Goal: Information Seeking & Learning: Learn about a topic

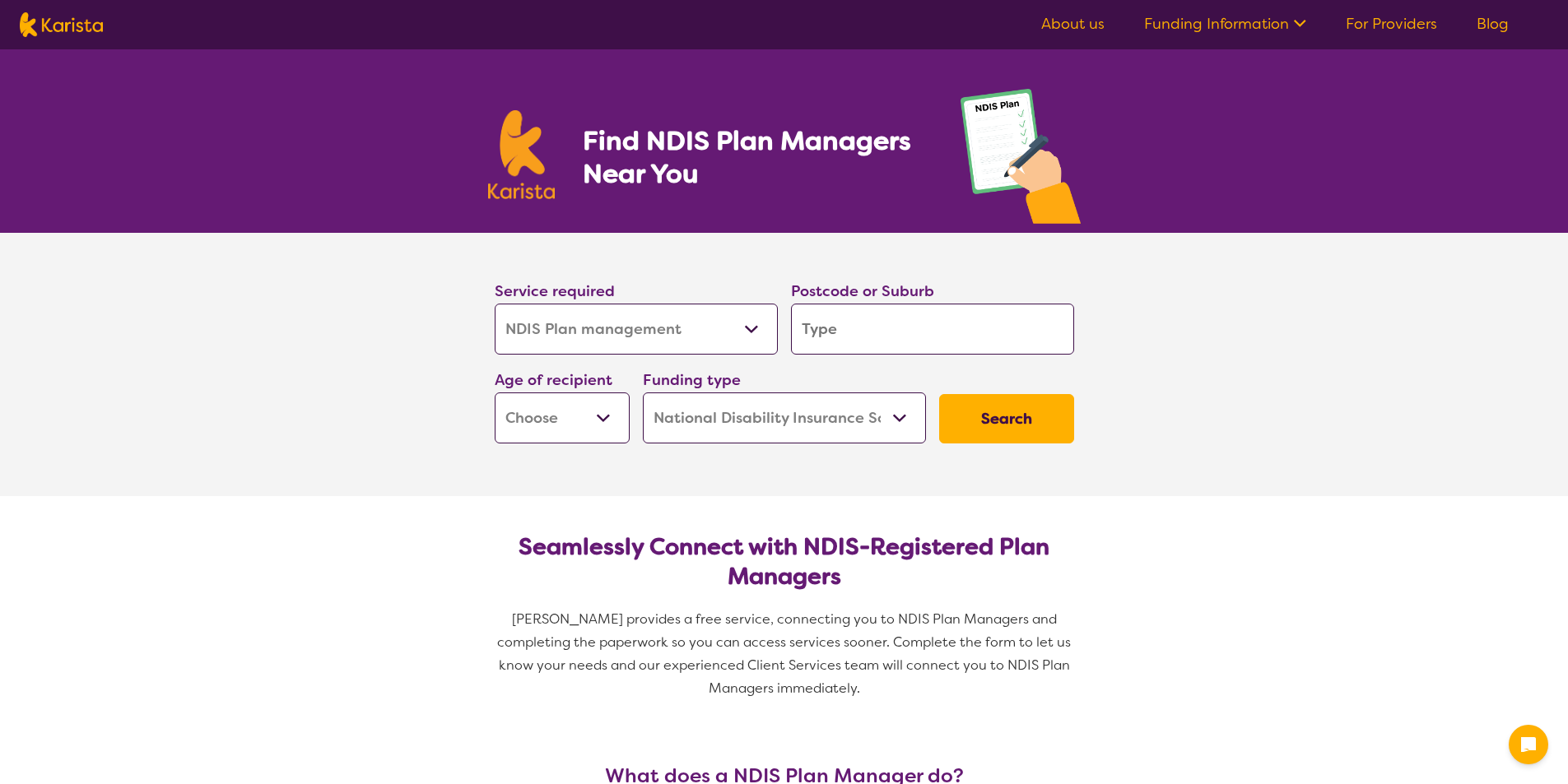
select select "NDIS Plan management"
select select "NDIS"
select select "NDIS Plan management"
select select "NDIS"
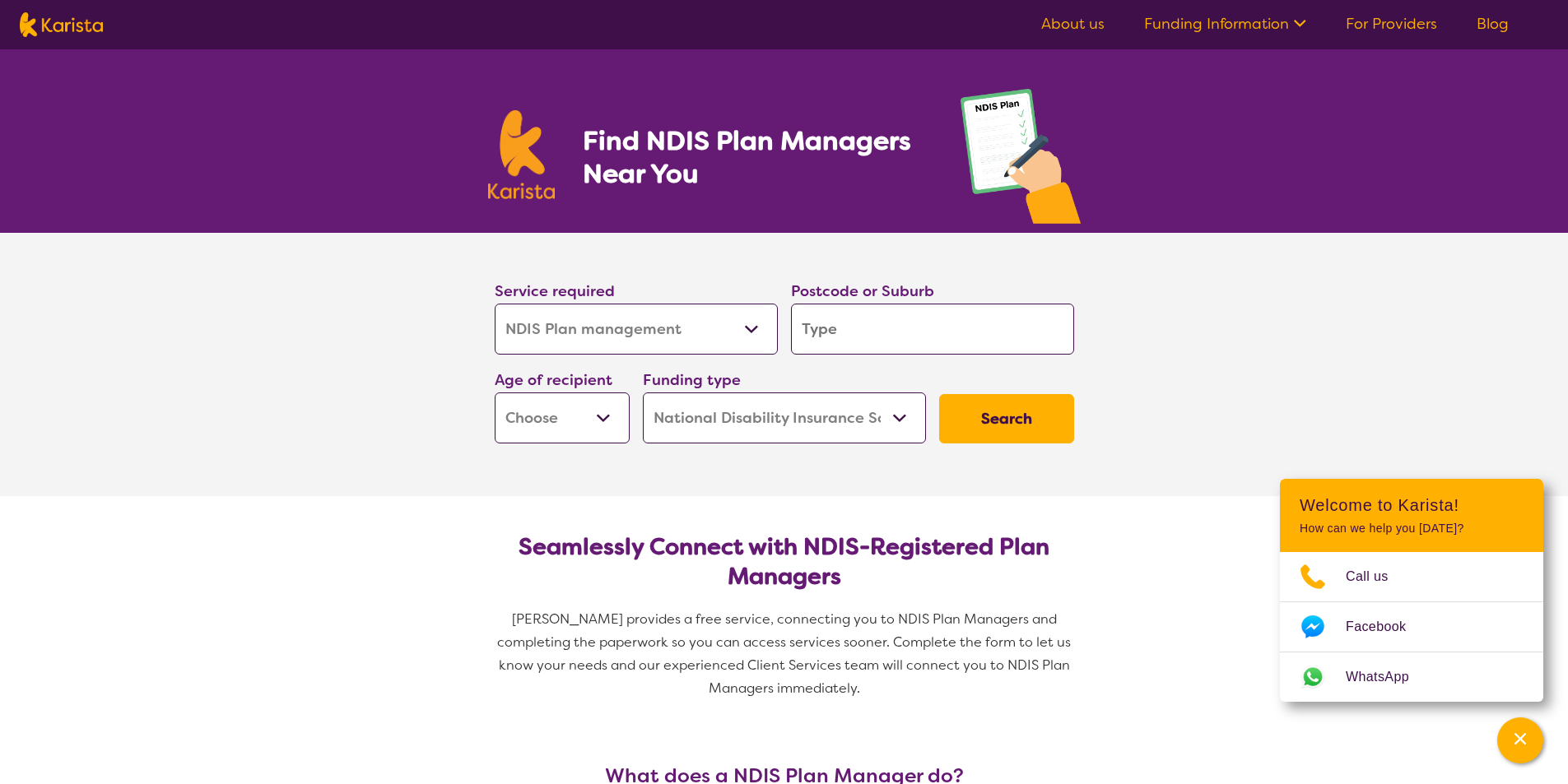
click at [1074, 24] on link "About us" at bounding box center [1073, 24] width 63 height 20
